Goal: Information Seeking & Learning: Learn about a topic

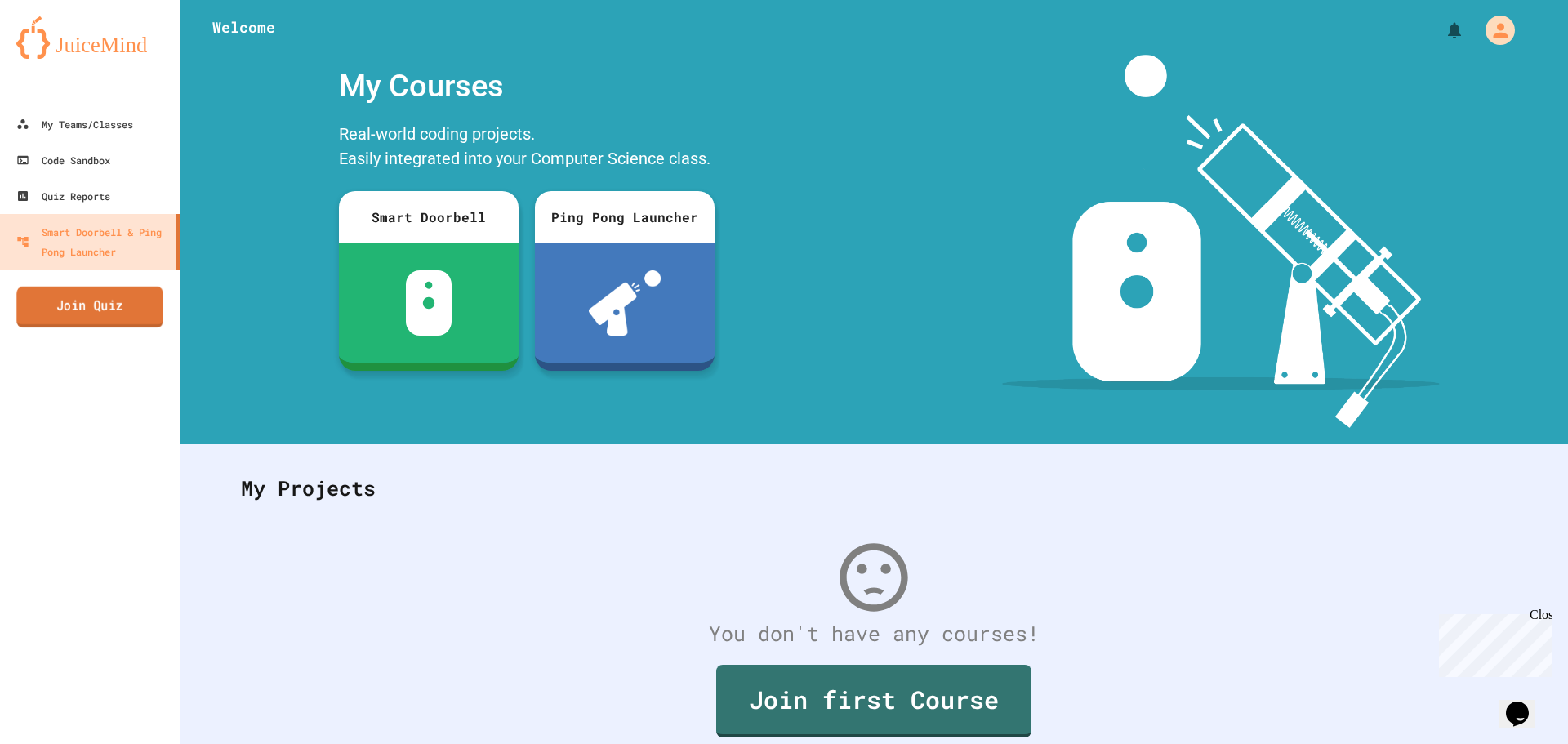
click at [95, 298] on link "Join Quiz" at bounding box center [89, 306] width 146 height 41
click at [124, 138] on link "My Teams/Classes" at bounding box center [89, 125] width 180 height 36
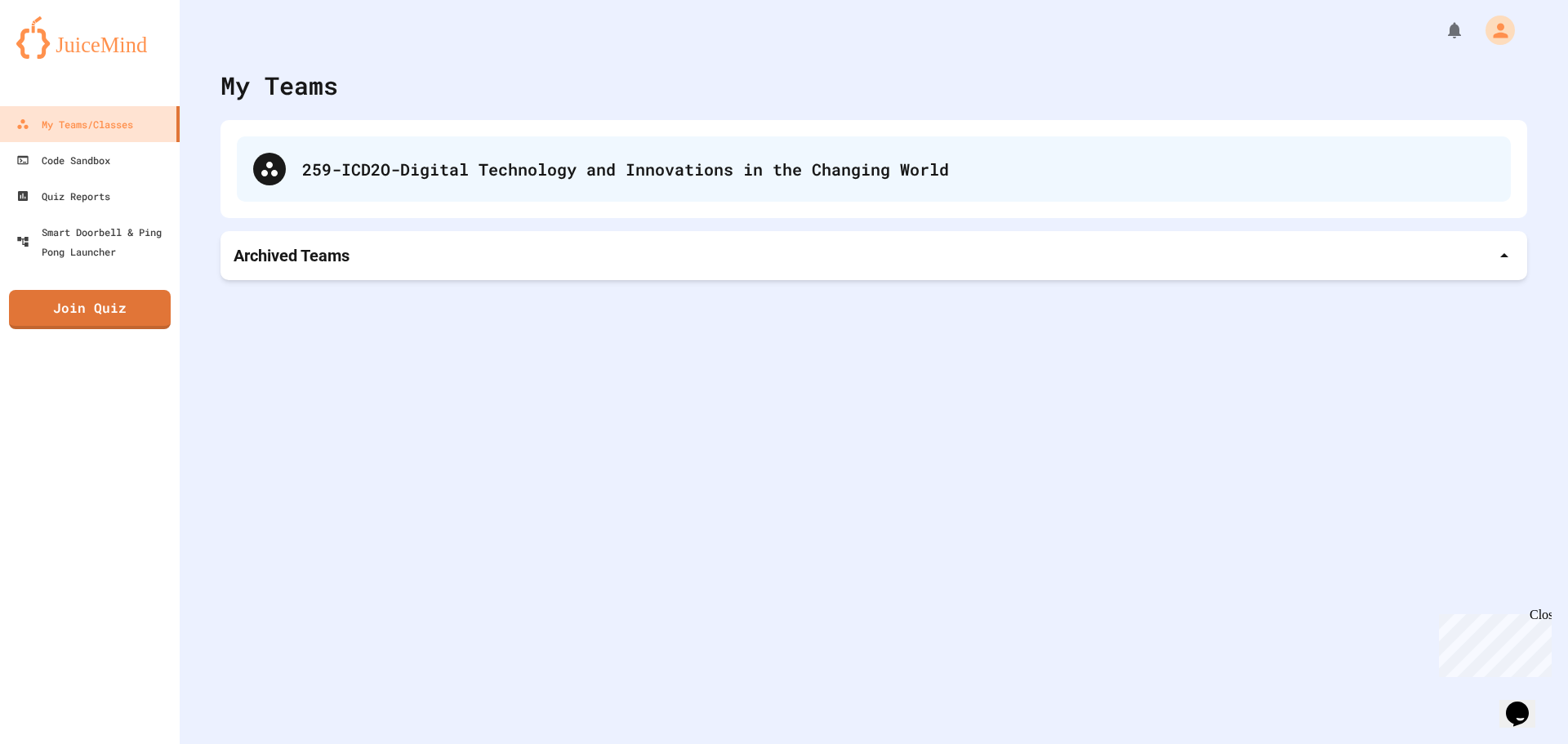
click at [461, 191] on div "259-ICD2O-Digital Technology and Innovations in the Changing World" at bounding box center [873, 169] width 1274 height 65
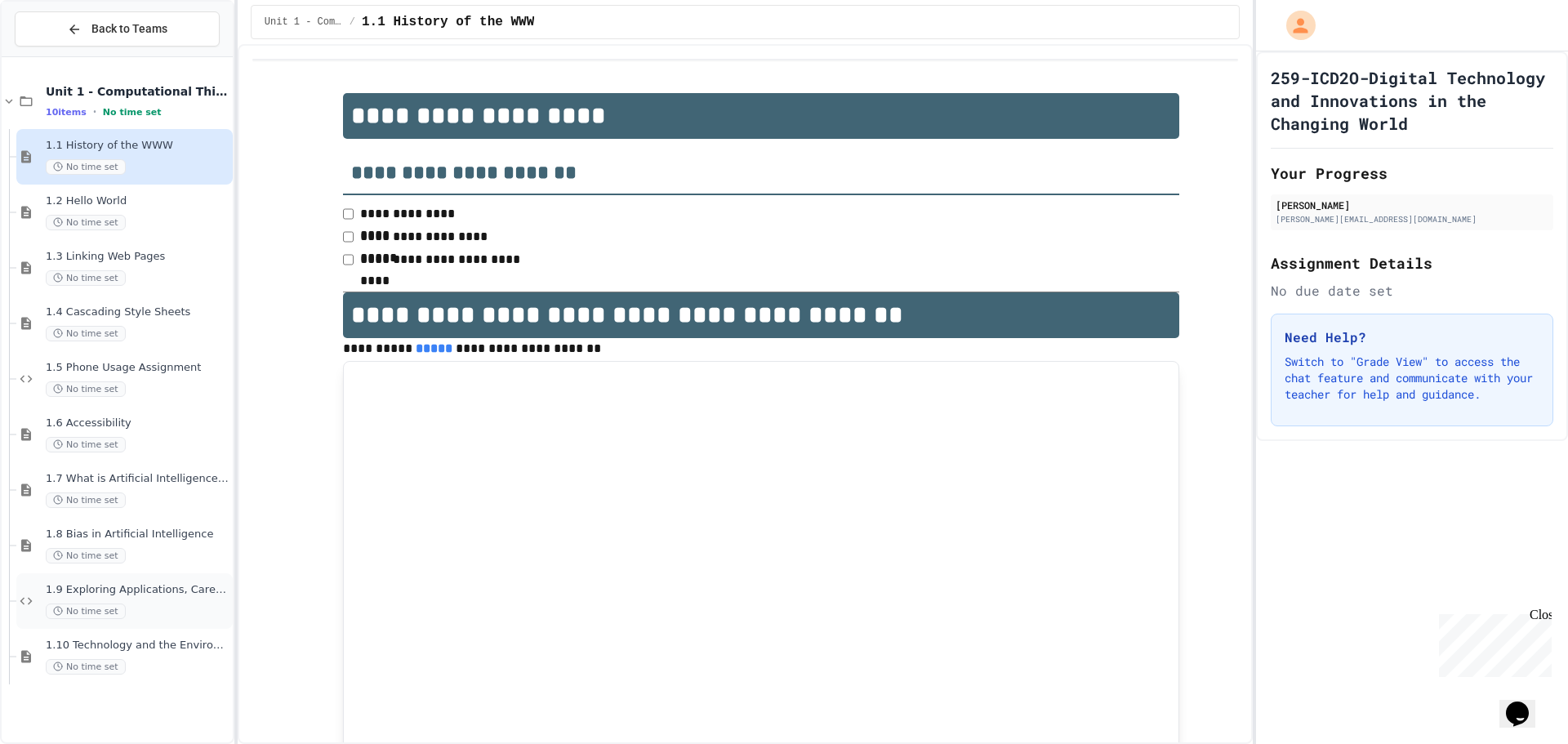
click at [194, 593] on span "1.9 Exploring Applications, Careers, and Connections in the Digital World" at bounding box center [137, 590] width 183 height 14
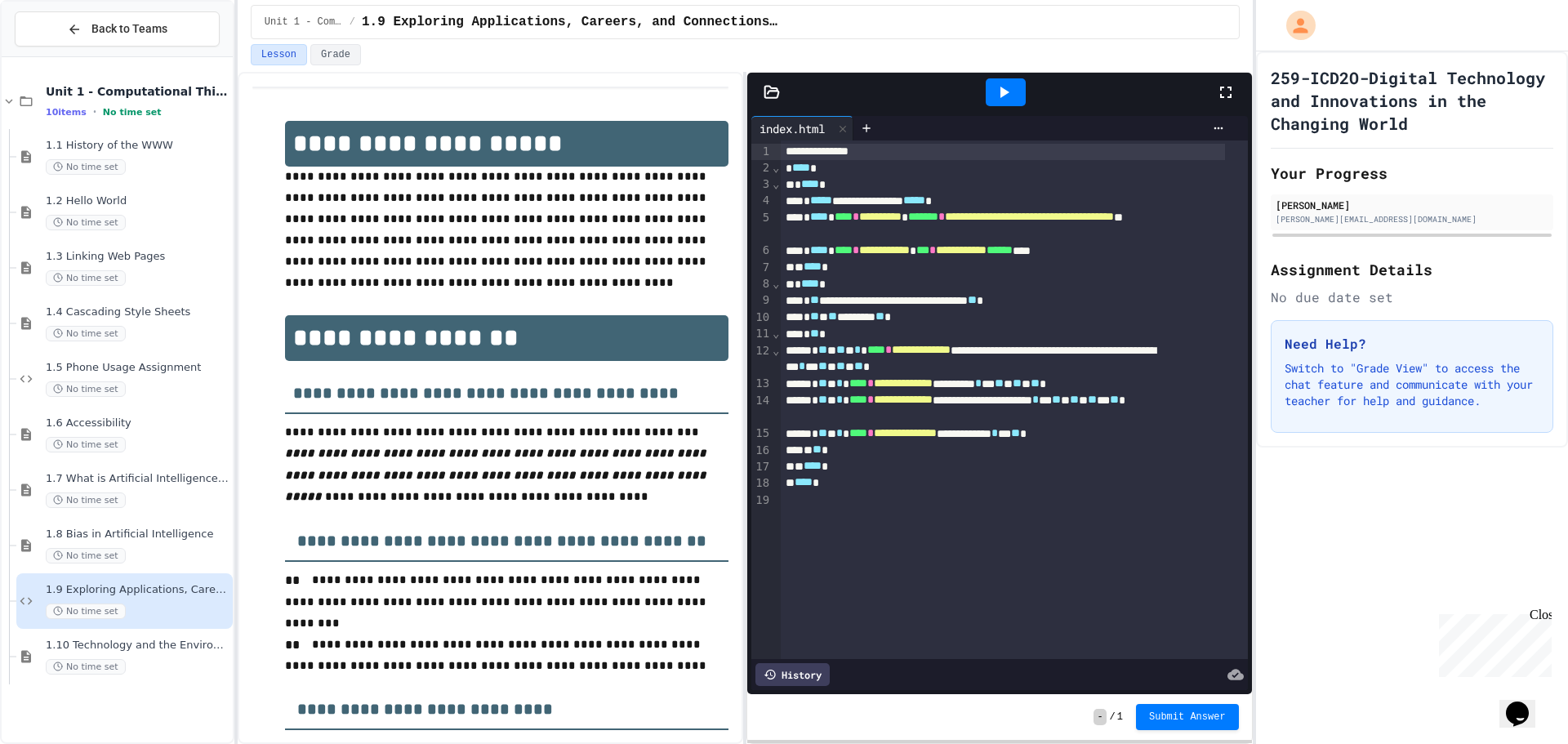
click at [1218, 104] on div at bounding box center [1234, 92] width 36 height 44
